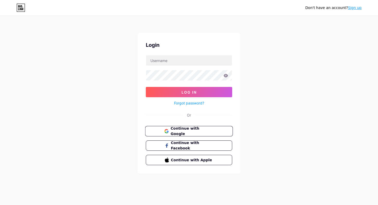
click at [188, 133] on span "Continue with Google" at bounding box center [191, 131] width 43 height 11
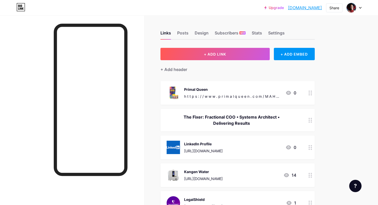
click at [233, 117] on div "The Fixer: Fractional COO • Systems Architect • Delivering Results" at bounding box center [232, 120] width 130 height 12
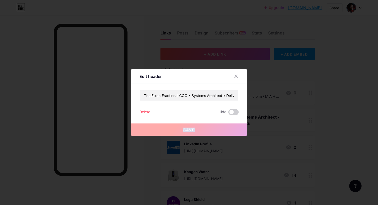
click at [233, 117] on div "Save" at bounding box center [189, 125] width 116 height 21
click at [198, 97] on input "The Fixer: Fractional COO • Systems Architect • Delivering Results" at bounding box center [189, 95] width 99 height 10
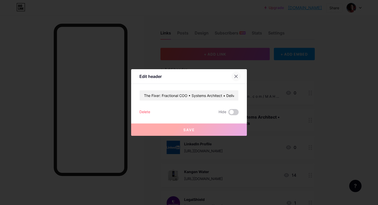
click at [235, 76] on icon at bounding box center [236, 76] width 4 height 4
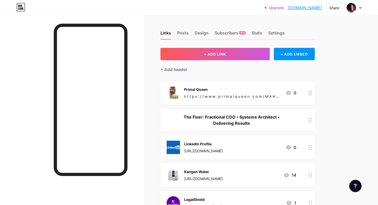
click at [223, 151] on div "[URL][DOMAIN_NAME]" at bounding box center [203, 150] width 39 height 5
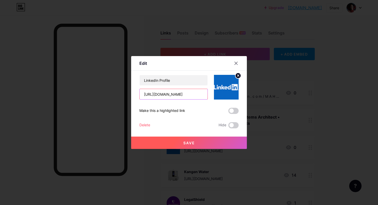
click at [178, 95] on input "[URL][DOMAIN_NAME]" at bounding box center [174, 94] width 68 height 10
click at [236, 63] on icon at bounding box center [236, 63] width 3 height 3
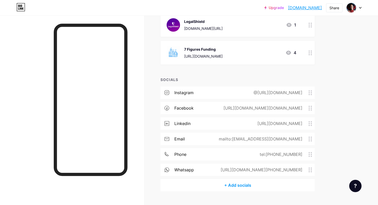
scroll to position [190, 0]
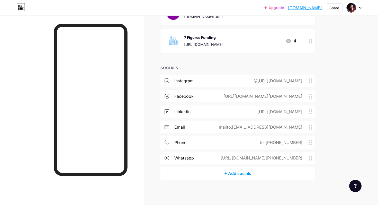
click at [255, 94] on div "[URL][DOMAIN_NAME][DOMAIN_NAME]" at bounding box center [261, 96] width 93 height 6
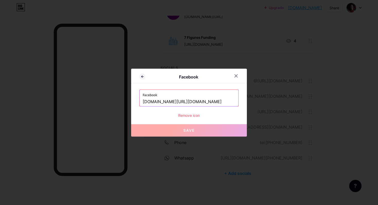
click at [204, 103] on input "[DOMAIN_NAME][URL][DOMAIN_NAME]" at bounding box center [189, 101] width 93 height 9
click at [236, 73] on div at bounding box center [235, 75] width 9 height 9
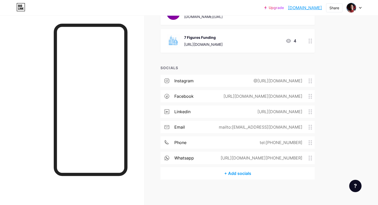
click at [245, 82] on div "@[URL][DOMAIN_NAME]" at bounding box center [276, 81] width 63 height 6
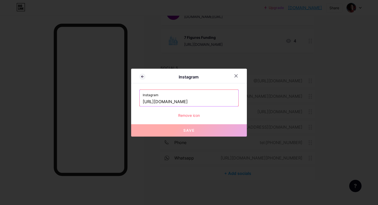
click at [207, 100] on input "[URL][DOMAIN_NAME]" at bounding box center [189, 101] width 93 height 9
click at [236, 75] on icon at bounding box center [236, 76] width 4 height 4
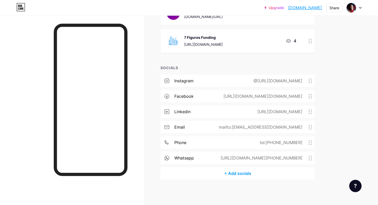
click at [245, 81] on div "@[URL][DOMAIN_NAME]" at bounding box center [276, 81] width 63 height 6
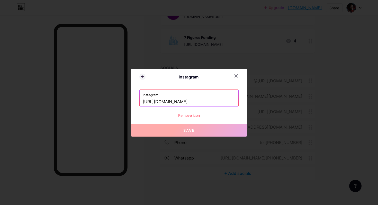
drag, startPoint x: 198, startPoint y: 101, endPoint x: 121, endPoint y: 101, distance: 76.3
click at [121, 101] on div "Instagram Instagram [URL][DOMAIN_NAME] Remove icon Save" at bounding box center [189, 102] width 378 height 205
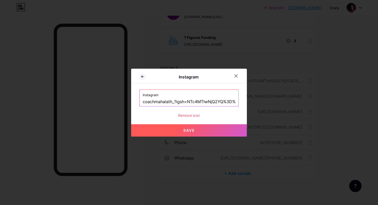
scroll to position [0, 38]
drag, startPoint x: 174, startPoint y: 101, endPoint x: 261, endPoint y: 104, distance: 86.9
click at [261, 104] on div "Instagram Instagram coachmahalath_?igsh=NTc4MTIwNjQ2YQ%3D%3D&utm_source=qr Remo…" at bounding box center [189, 102] width 378 height 205
click at [190, 131] on span "Save" at bounding box center [189, 130] width 12 height 4
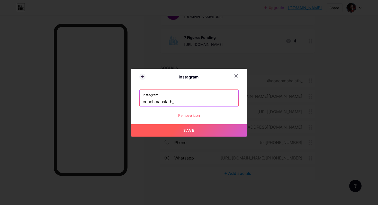
type input "[URL][DOMAIN_NAME]"
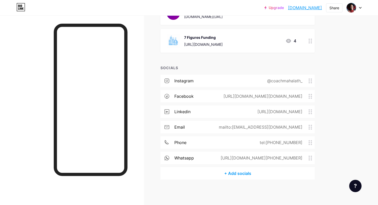
click at [276, 80] on div "@coachmahalath_" at bounding box center [284, 81] width 50 height 6
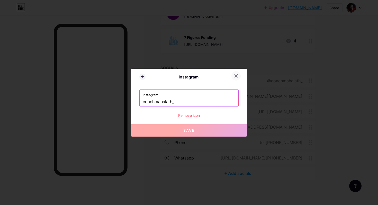
click at [237, 76] on icon at bounding box center [236, 76] width 4 height 4
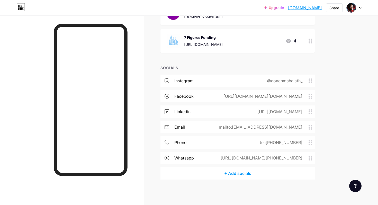
click at [230, 97] on div "[URL][DOMAIN_NAME][DOMAIN_NAME]" at bounding box center [261, 96] width 93 height 6
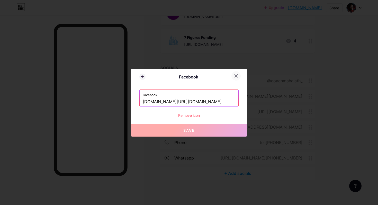
click at [235, 76] on icon at bounding box center [236, 76] width 4 height 4
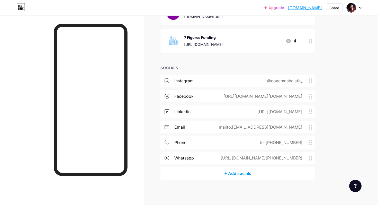
click at [309, 9] on link "[DOMAIN_NAME]" at bounding box center [305, 8] width 34 height 6
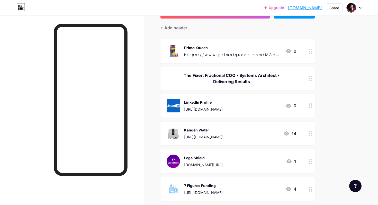
scroll to position [51, 0]
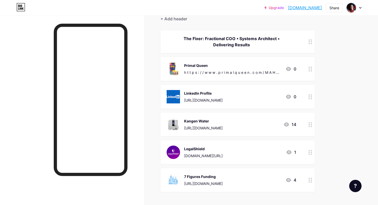
drag, startPoint x: 309, startPoint y: 39, endPoint x: 297, endPoint y: 2, distance: 38.4
